Goal: Find contact information: Find contact information

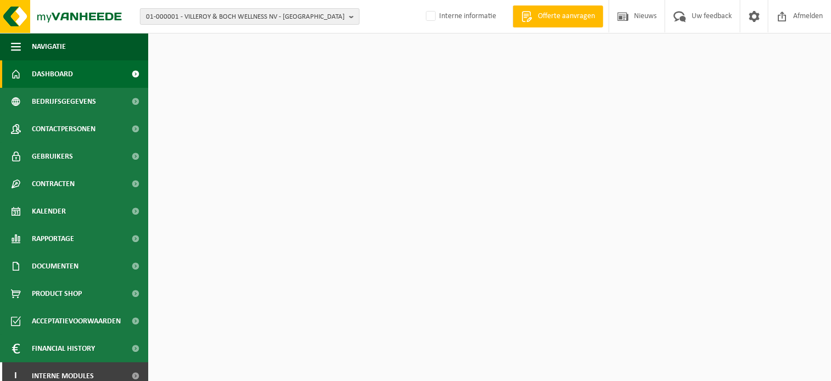
click at [197, 18] on span "01-000001 - VILLEROY & BOCH WELLNESS NV - ROESELARE" at bounding box center [245, 17] width 199 height 16
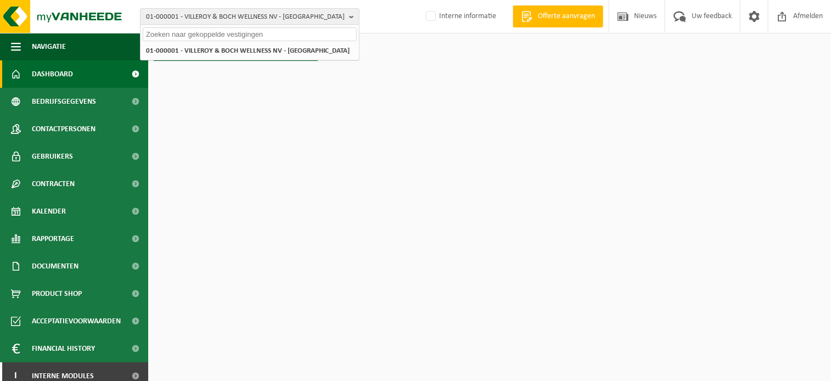
click at [209, 37] on input "text" at bounding box center [250, 34] width 214 height 14
paste input "01-098526"
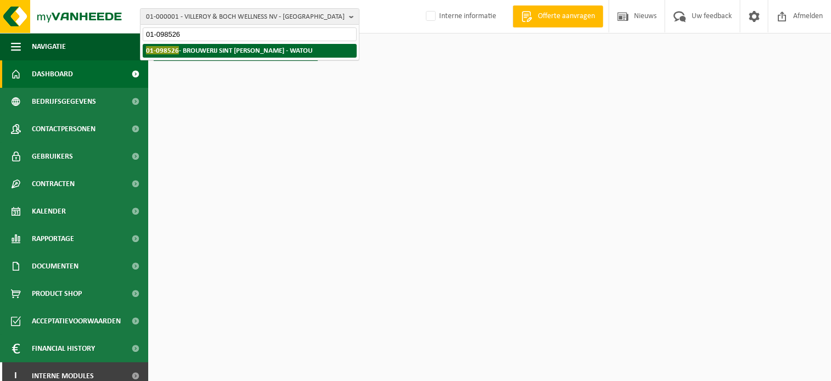
type input "01-098526"
click at [192, 48] on strong "01-098526 - BROUWERIJ SINT BERNARDUS - WATOU" at bounding box center [229, 50] width 166 height 8
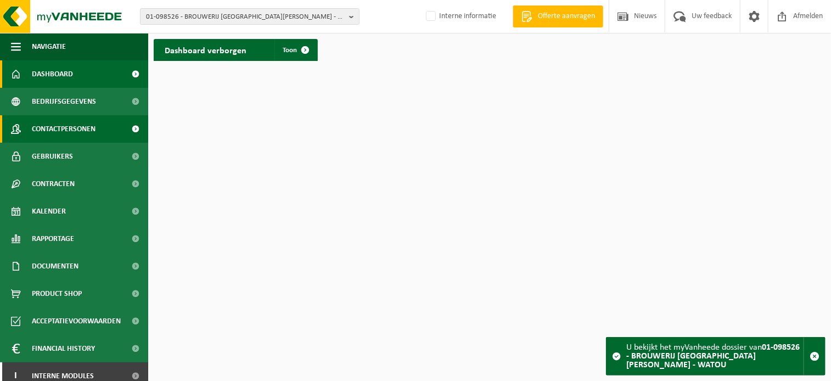
click at [69, 126] on span "Contactpersonen" at bounding box center [64, 128] width 64 height 27
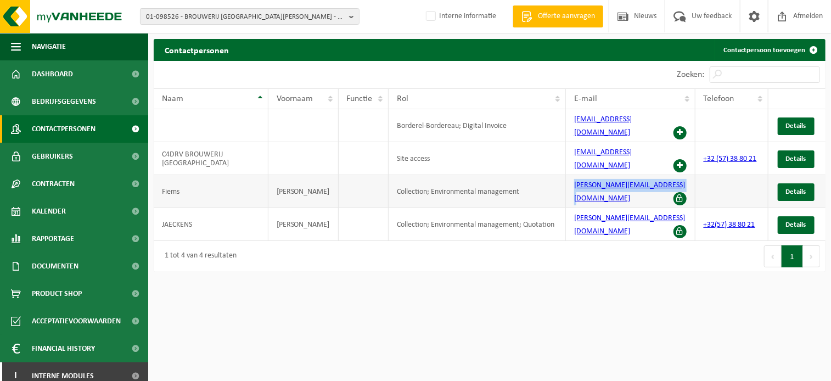
drag, startPoint x: 667, startPoint y: 173, endPoint x: 568, endPoint y: 167, distance: 99.0
click at [568, 175] on td "[PERSON_NAME][EMAIL_ADDRESS][DOMAIN_NAME]" at bounding box center [630, 191] width 129 height 33
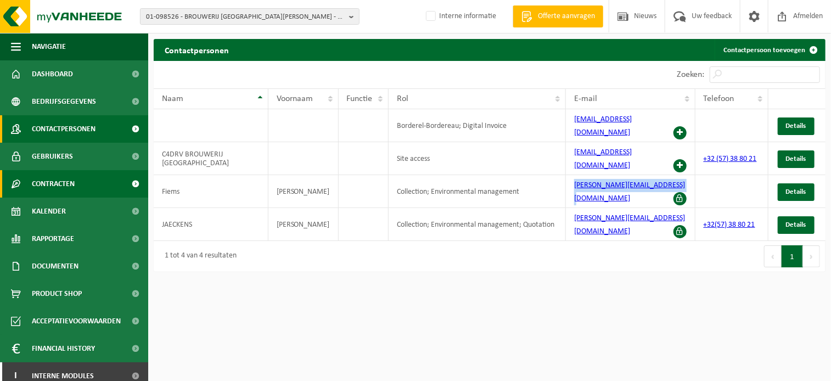
copy link "[PERSON_NAME][EMAIL_ADDRESS][DOMAIN_NAME]"
